Goal: Find specific page/section: Find specific page/section

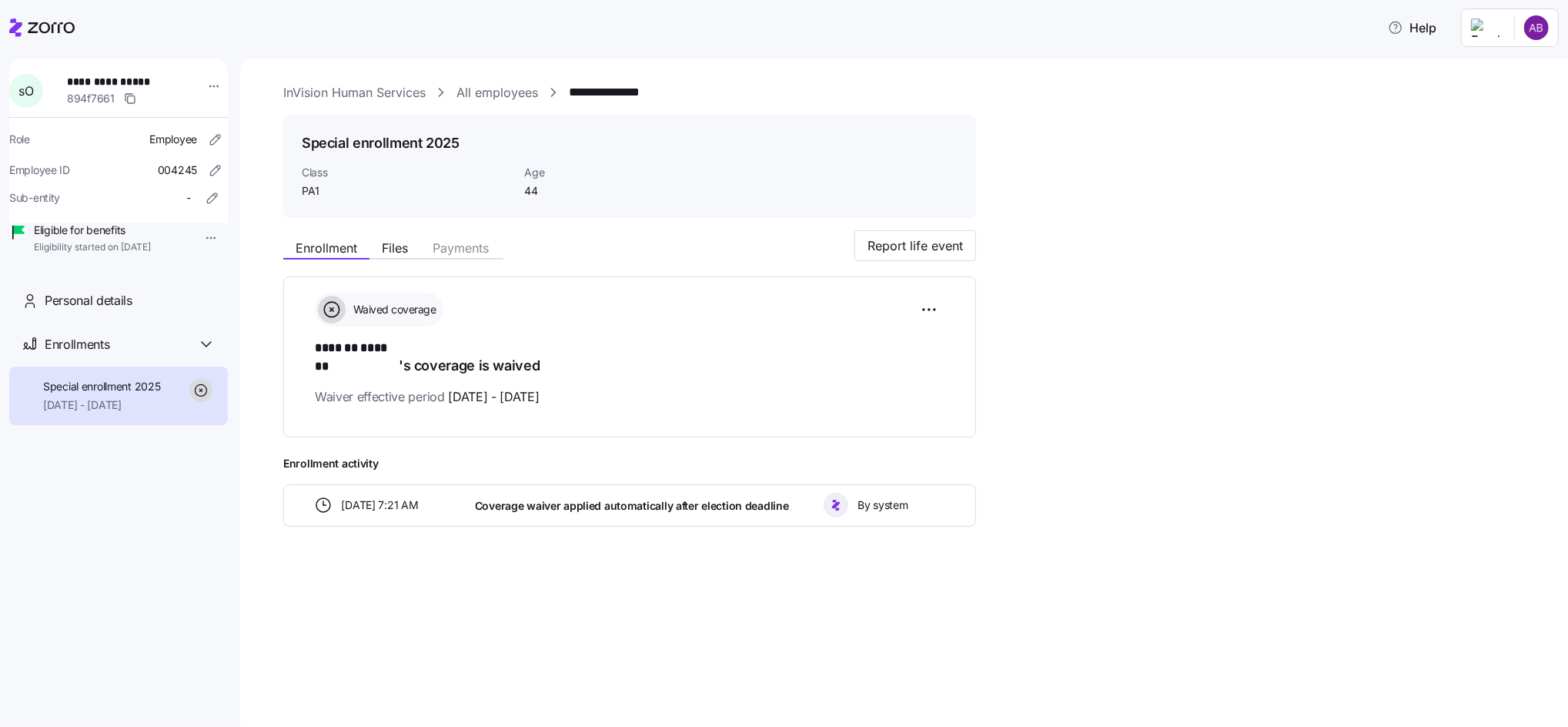
click at [491, 89] on link "All employees" at bounding box center [497, 92] width 81 height 19
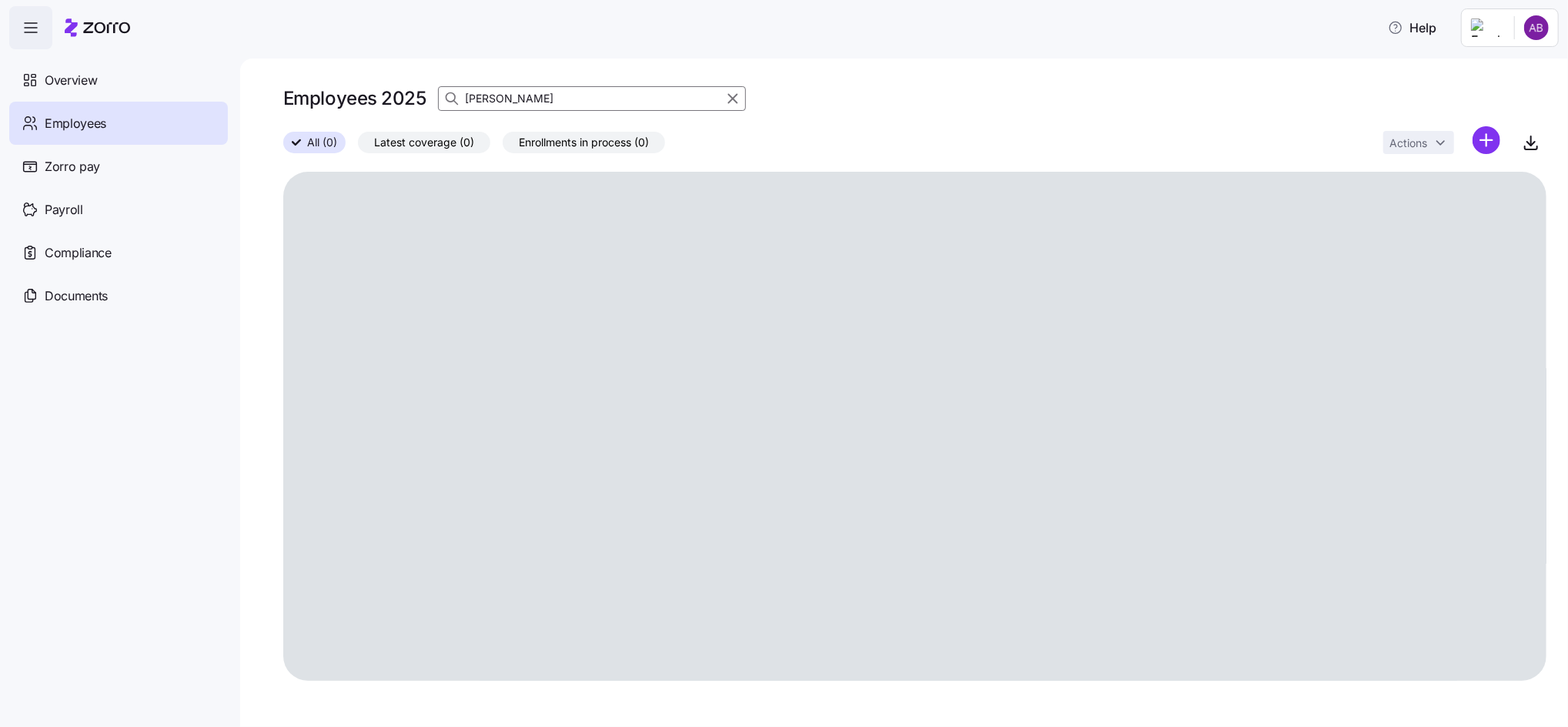
click at [444, 89] on div "[PERSON_NAME]" at bounding box center [591, 99] width 308 height 25
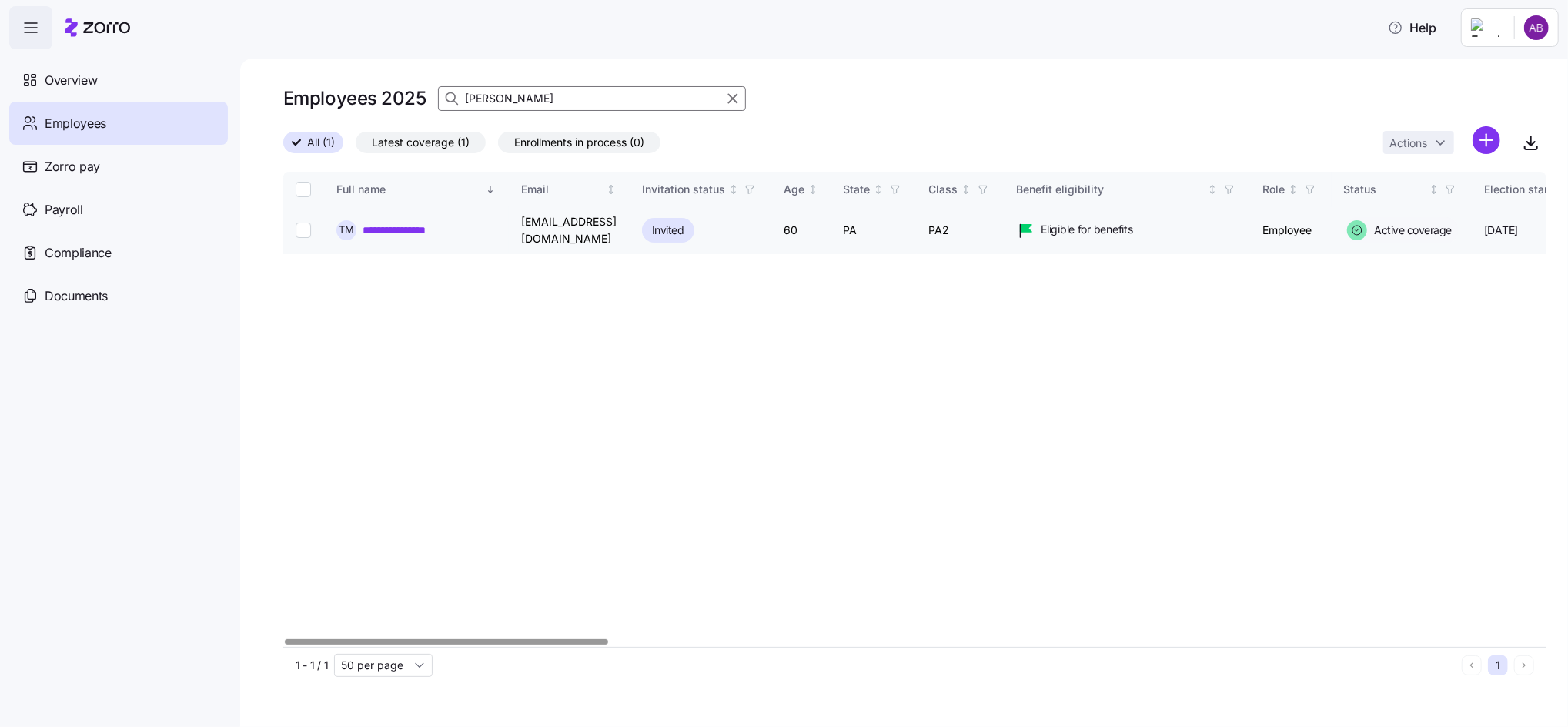
type input "[PERSON_NAME]"
click at [429, 232] on link "**********" at bounding box center [410, 230] width 95 height 16
